Goal: Check status: Check status

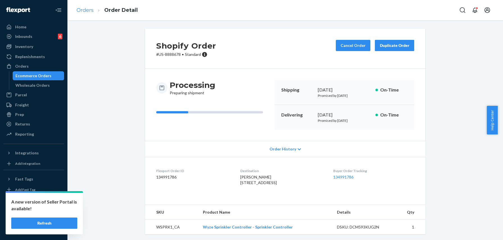
click at [87, 7] on li "Orders" at bounding box center [84, 10] width 17 height 7
click at [88, 10] on link "Orders" at bounding box center [84, 10] width 17 height 6
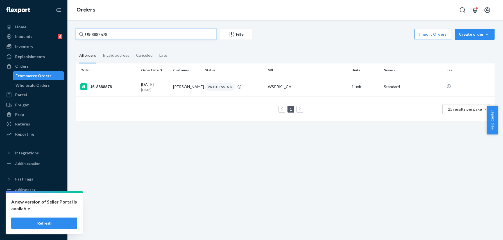
click at [125, 35] on input "US-8888678" at bounding box center [146, 34] width 140 height 11
paste input "7005"
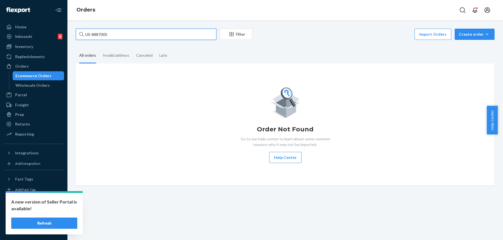
type input "US-8887005"
